Goal: Find specific page/section: Find specific page/section

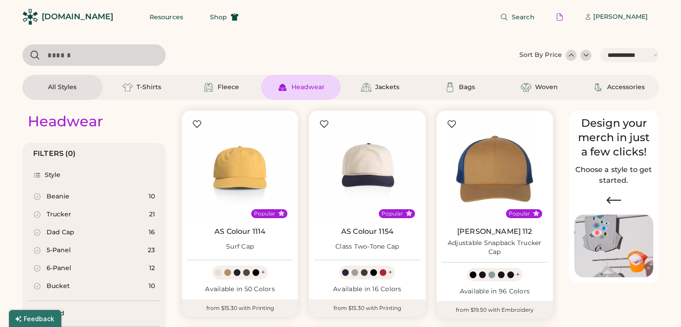
select select "*****"
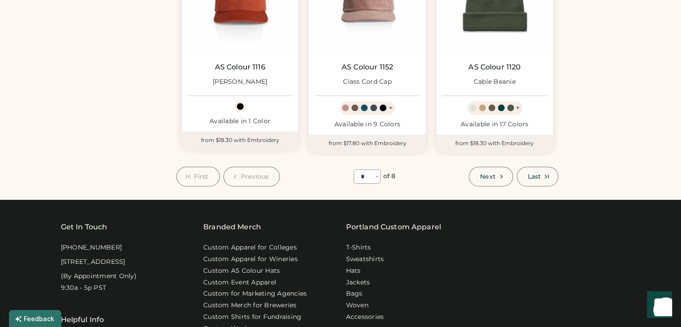
scroll to position [821, 0]
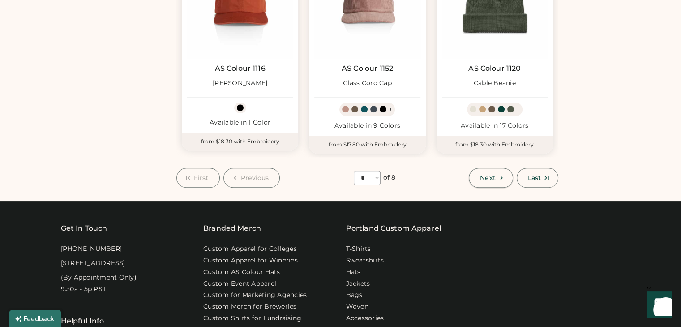
click at [496, 180] on button "Next" at bounding box center [491, 178] width 44 height 20
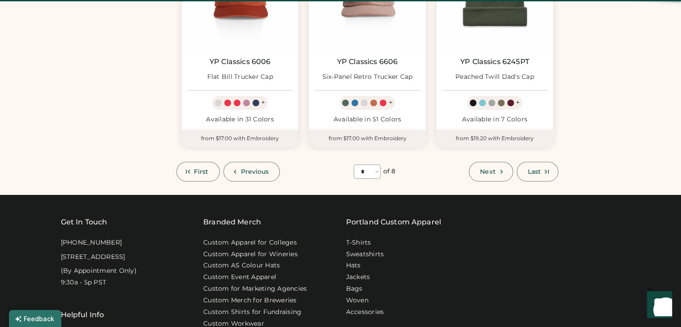
scroll to position [39, 0]
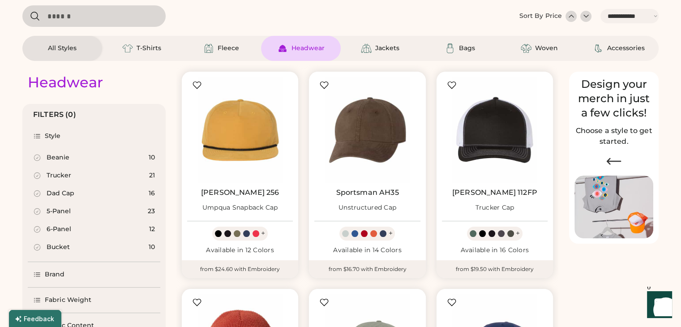
click at [37, 193] on icon at bounding box center [37, 193] width 8 height 8
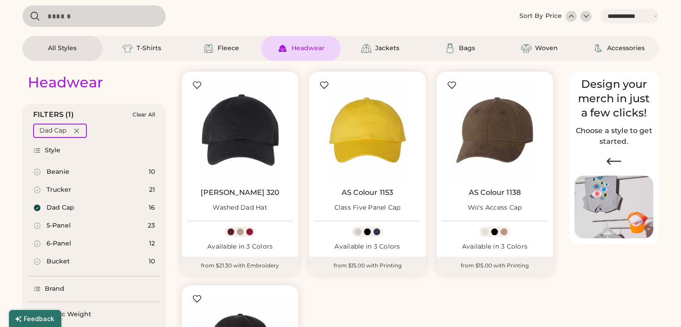
click at [37, 226] on icon at bounding box center [37, 226] width 6 height 6
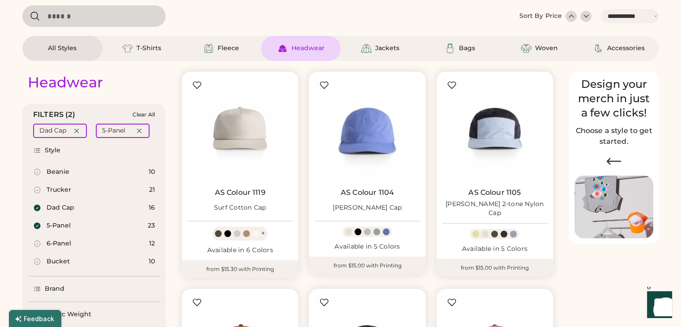
click at [36, 226] on icon at bounding box center [37, 226] width 7 height 7
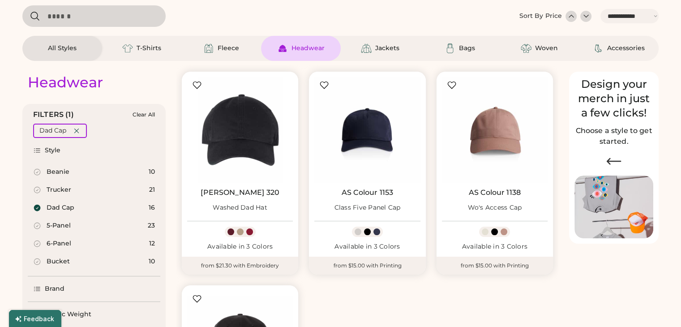
click at [38, 240] on icon at bounding box center [37, 244] width 8 height 8
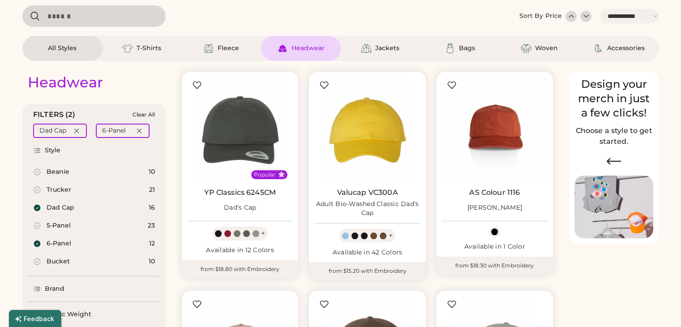
select select "*"
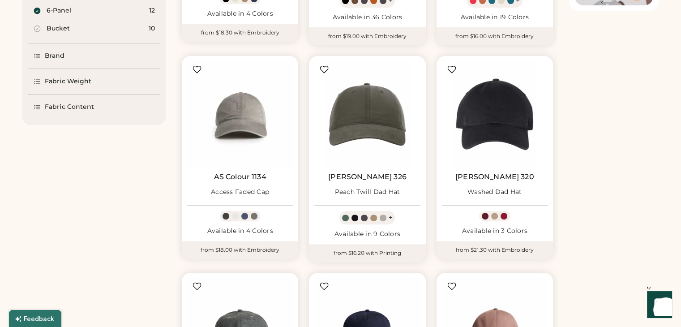
scroll to position [263, 0]
